Goal: Information Seeking & Learning: Learn about a topic

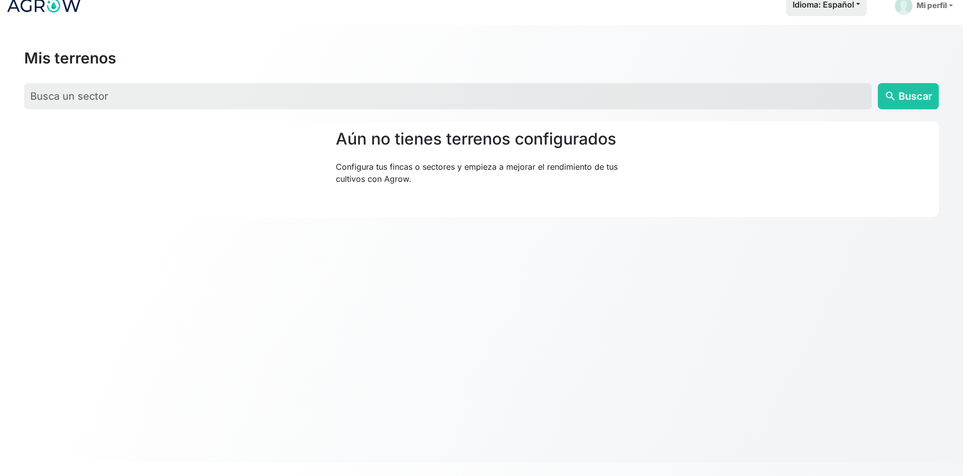
scroll to position [1, 0]
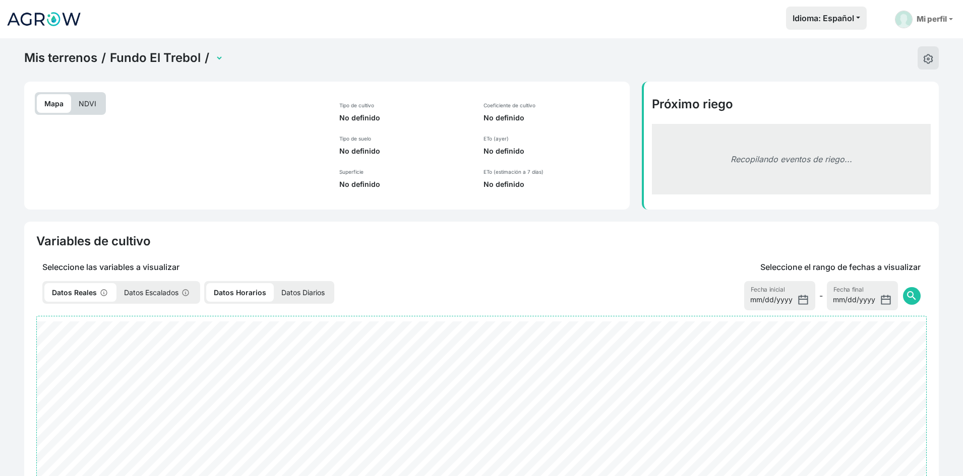
select select "2279"
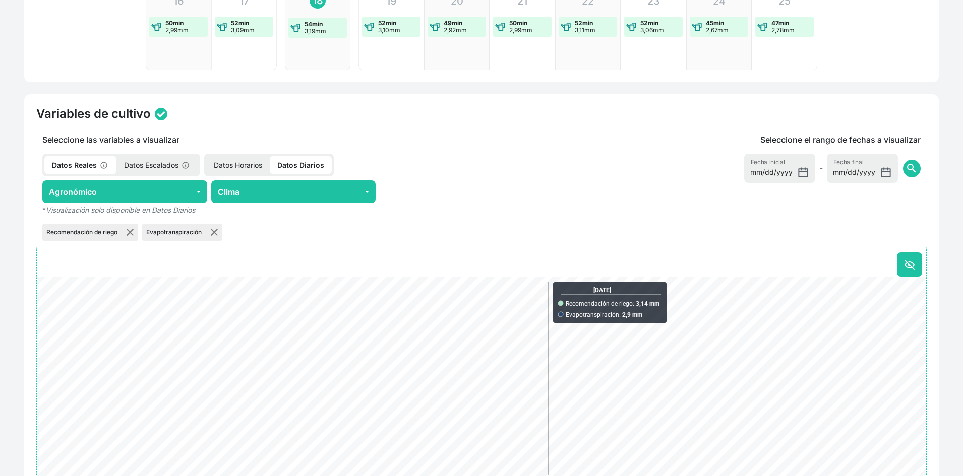
scroll to position [353, 0]
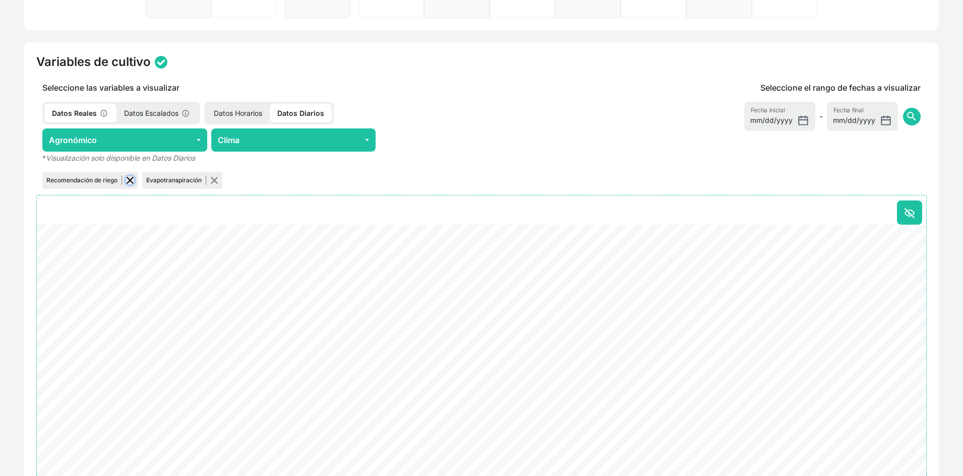
click at [128, 179] on button "button" at bounding box center [130, 180] width 8 height 8
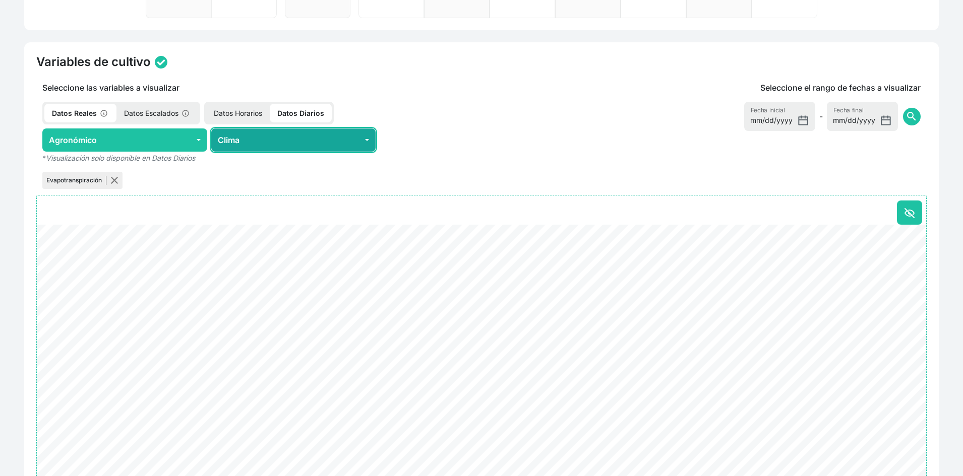
click at [229, 135] on button "Clima" at bounding box center [293, 140] width 165 height 23
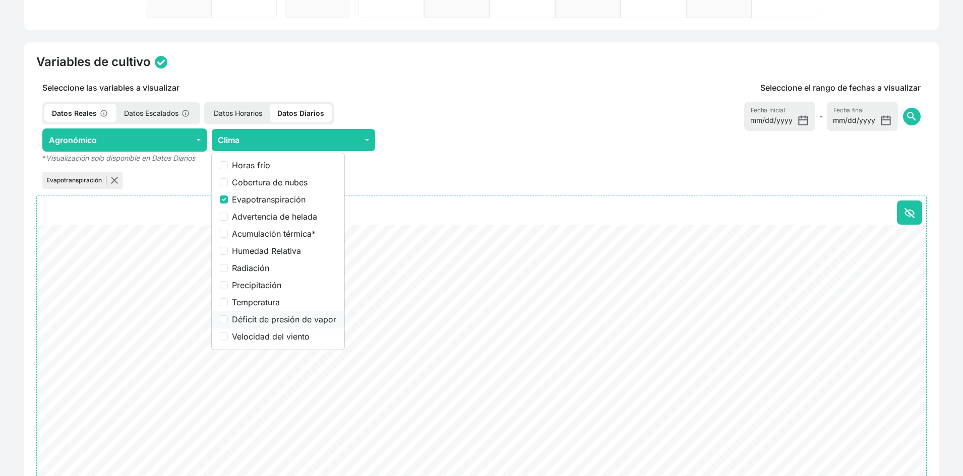
click at [273, 318] on label "Déficit de presión de vapor" at bounding box center [284, 319] width 104 height 12
click at [228, 318] on input "Déficit de presión de vapor" at bounding box center [224, 320] width 8 height 8
checkbox input "true"
click at [110, 176] on div "Evapotranspiración" at bounding box center [82, 180] width 80 height 17
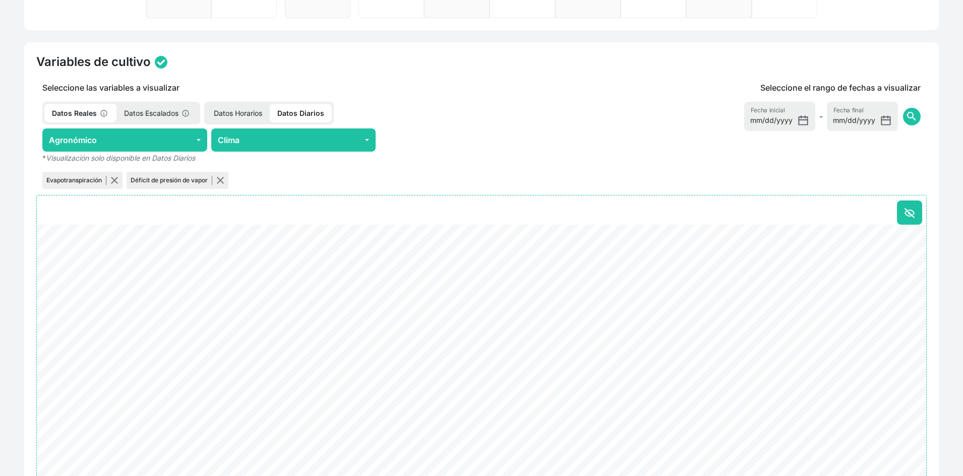
click at [232, 111] on p "Datos Horarios" at bounding box center [238, 113] width 64 height 19
click at [113, 179] on button "button" at bounding box center [114, 180] width 8 height 8
click at [889, 244] on rect "Pan" at bounding box center [889, 245] width 8 height 8
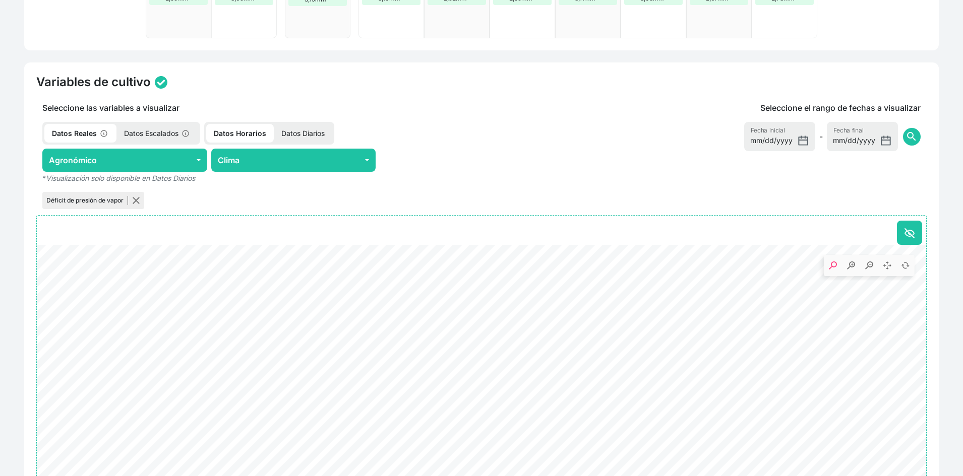
scroll to position [418, 0]
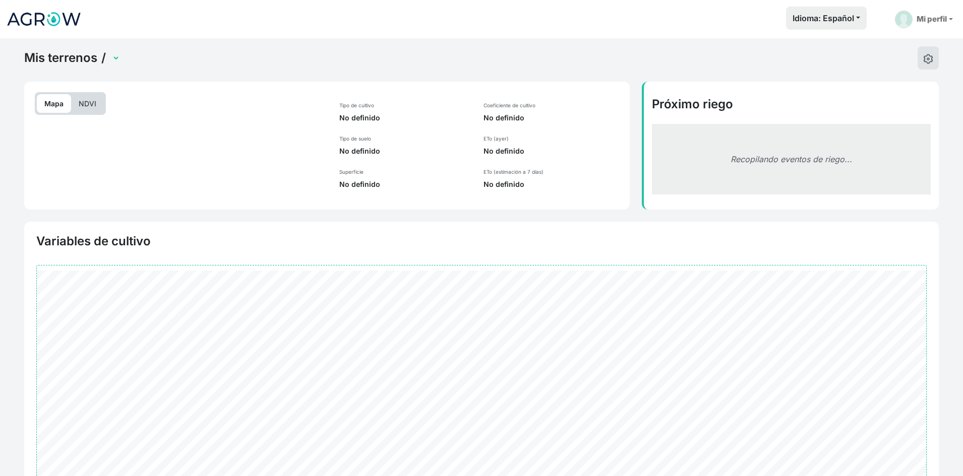
scroll to position [98, 0]
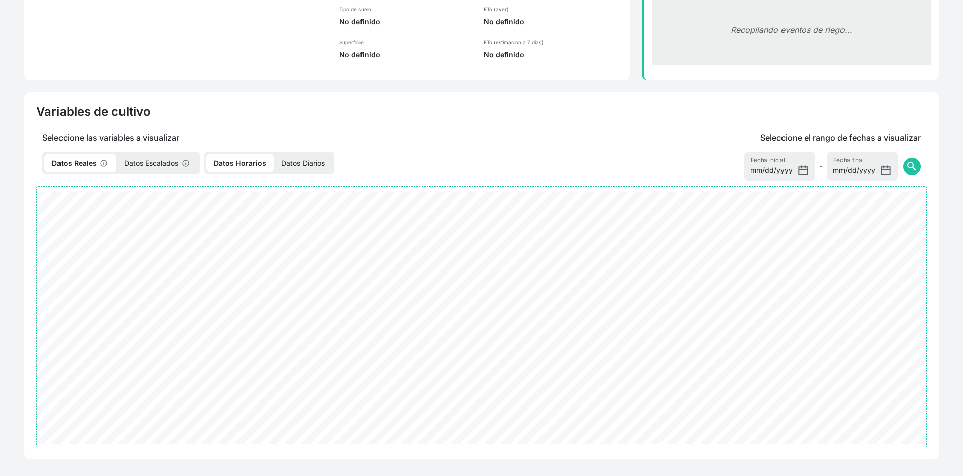
select select "2279"
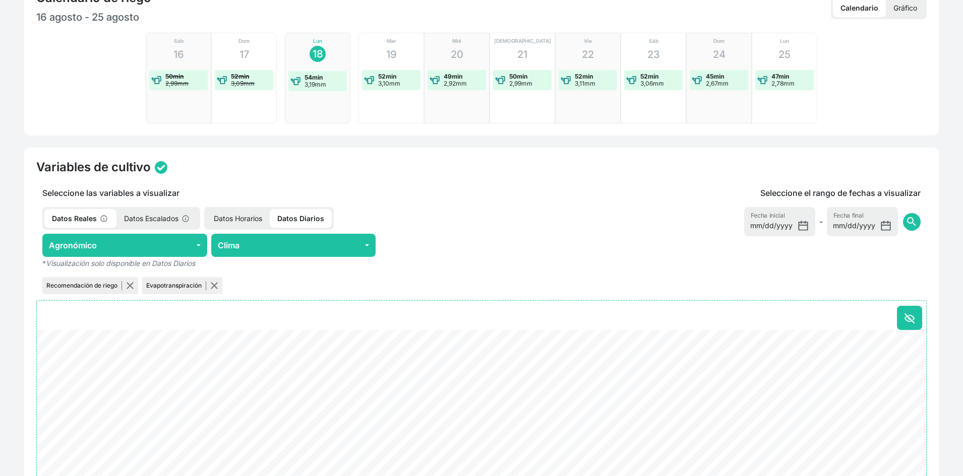
scroll to position [252, 0]
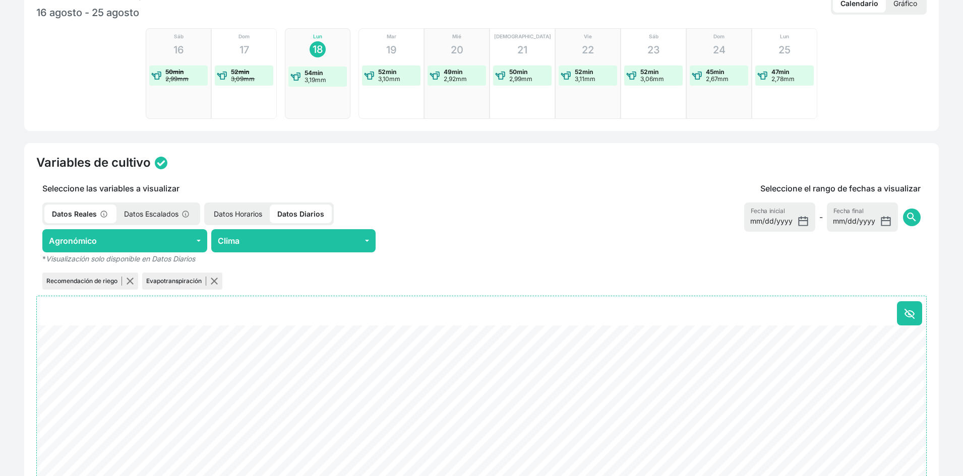
click at [292, 214] on p "Datos Diarios" at bounding box center [301, 214] width 62 height 19
click at [274, 237] on button "Clima" at bounding box center [293, 240] width 165 height 23
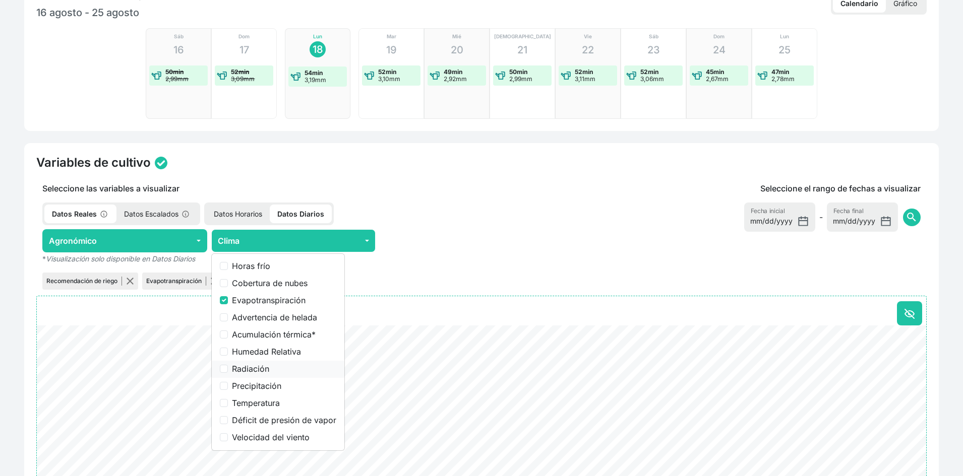
drag, startPoint x: 262, startPoint y: 418, endPoint x: 251, endPoint y: 366, distance: 53.1
click at [262, 416] on label "Déficit de presión de vapor" at bounding box center [284, 420] width 104 height 12
click at [228, 416] on input "Déficit de presión de vapor" at bounding box center [224, 420] width 8 height 8
checkbox input "true"
click at [226, 299] on input "Evapotranspiración" at bounding box center [224, 300] width 8 height 8
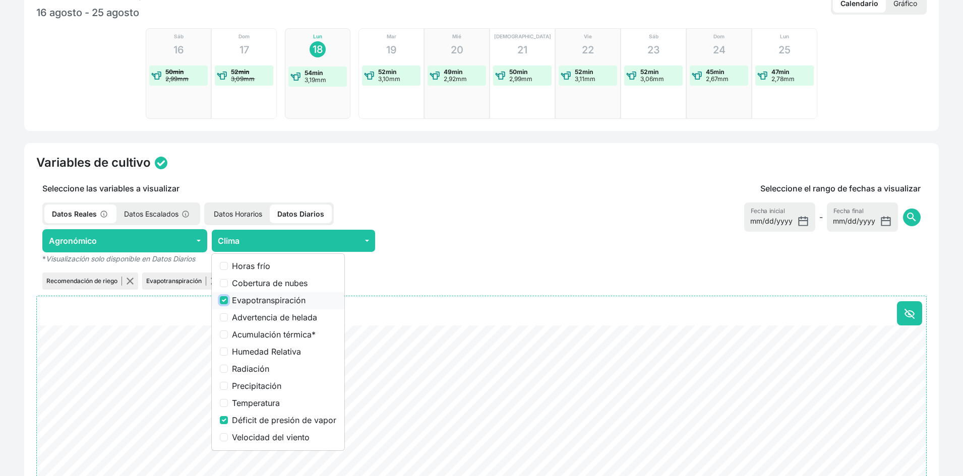
checkbox input "false"
click at [224, 214] on p "Datos Horarios" at bounding box center [238, 214] width 64 height 19
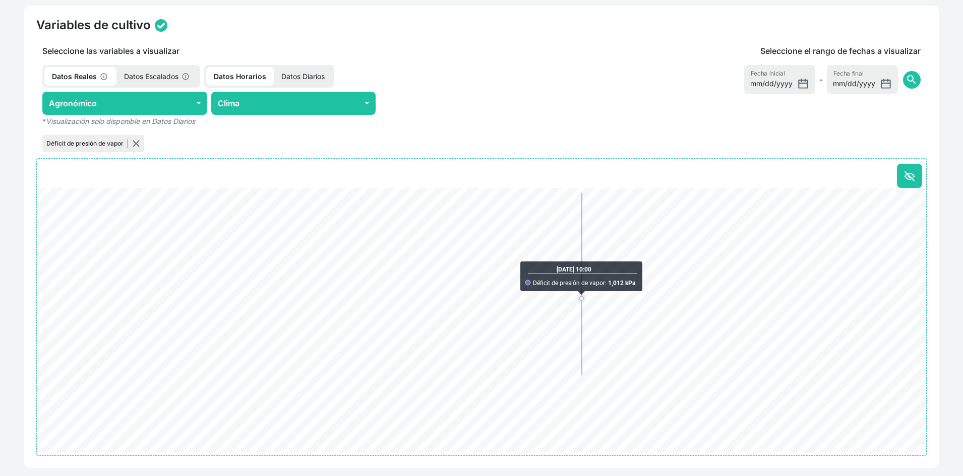
scroll to position [403, 0]
